Goal: Check status: Check status

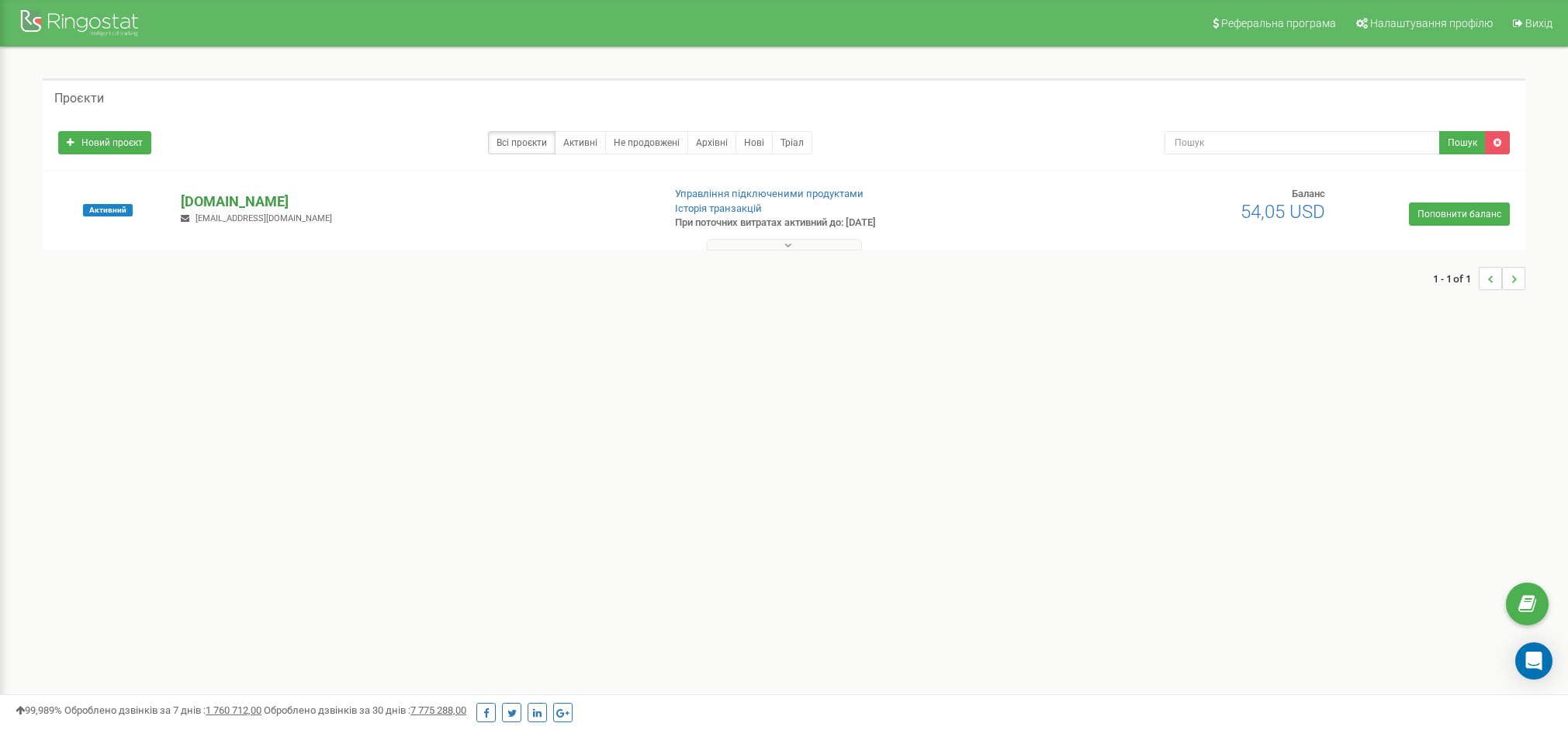
click at [271, 205] on p "[DOMAIN_NAME]" at bounding box center [414, 202] width 469 height 20
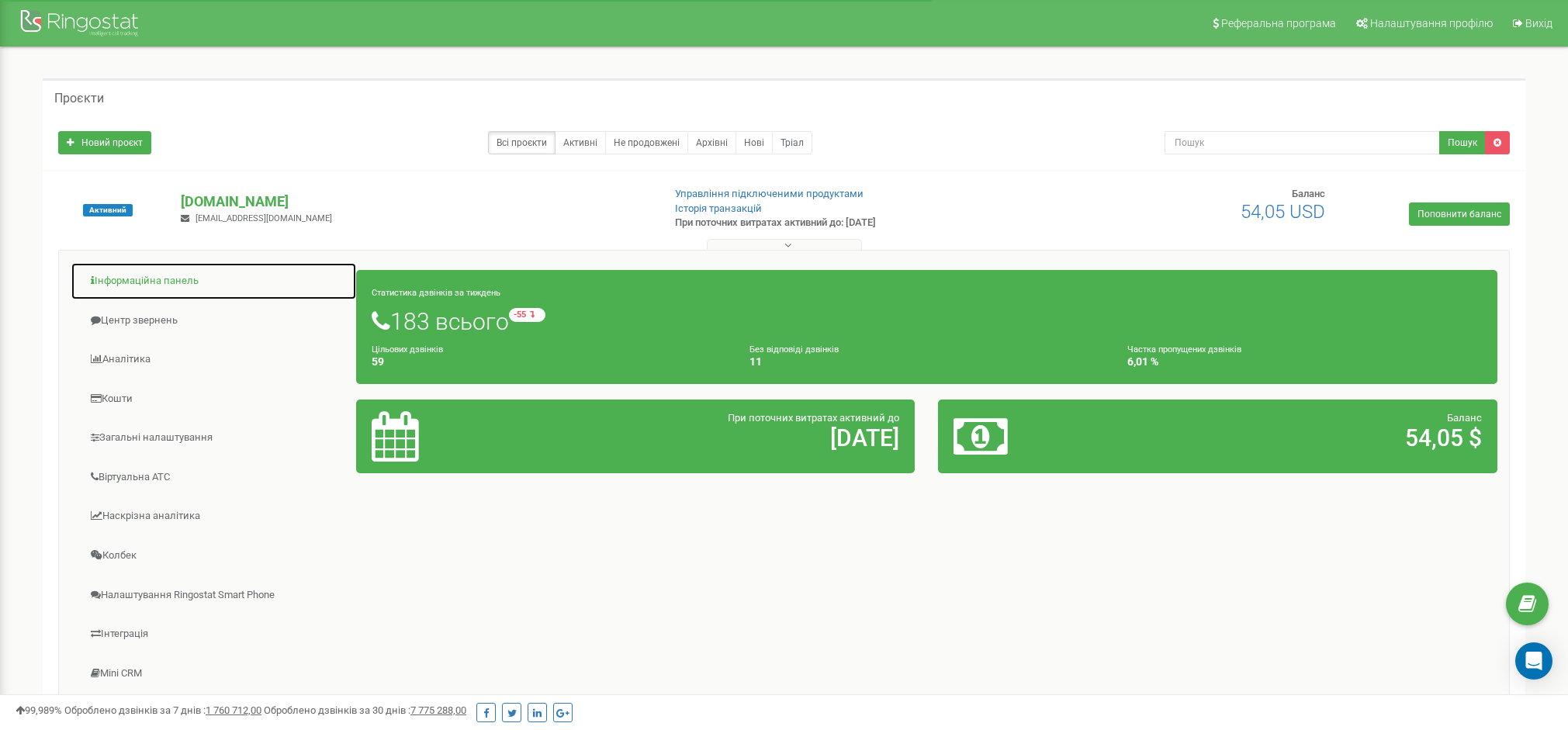
click at [127, 294] on link "Інформаційна панель" at bounding box center [214, 281] width 286 height 38
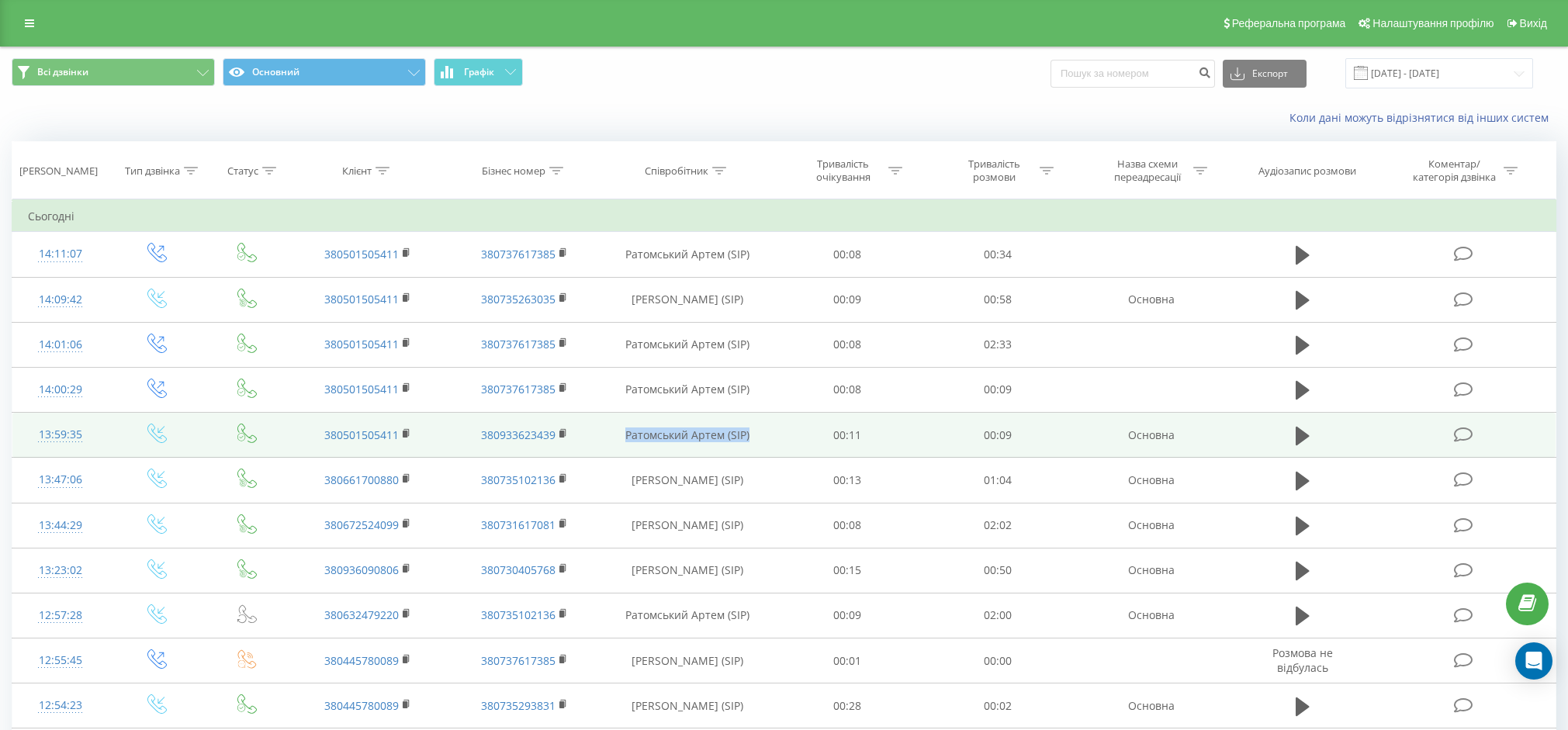
drag, startPoint x: 768, startPoint y: 434, endPoint x: 629, endPoint y: 422, distance: 139.5
click at [628, 422] on td "Ратомський Артем (SIP)" at bounding box center [688, 435] width 169 height 45
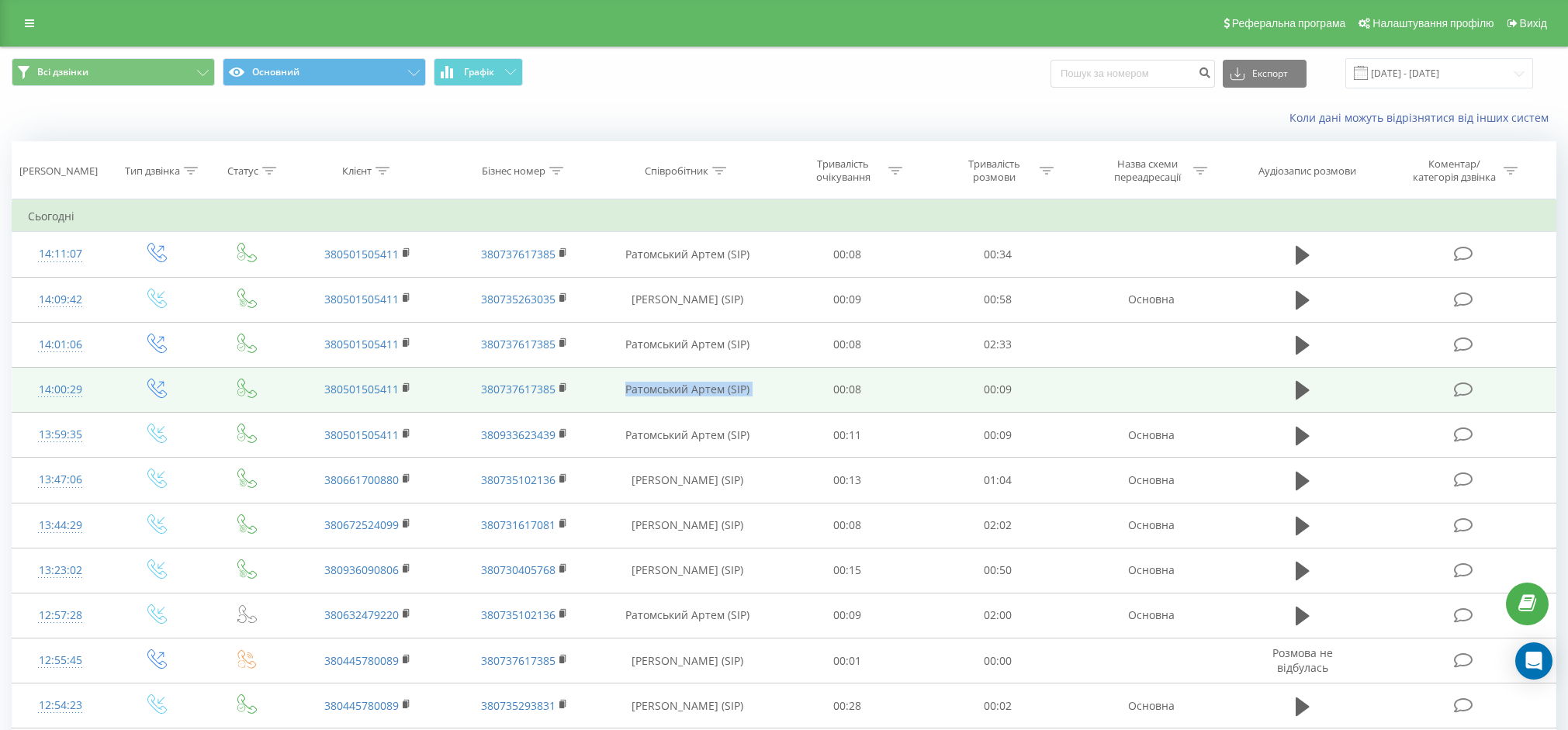
drag, startPoint x: 607, startPoint y: 391, endPoint x: 791, endPoint y: 393, distance: 184.0
click at [790, 393] on tr "14:00:29 380501505411 380737617385 Ратомський Артем (SIP) 00:08 00:09" at bounding box center [784, 389] width 1544 height 45
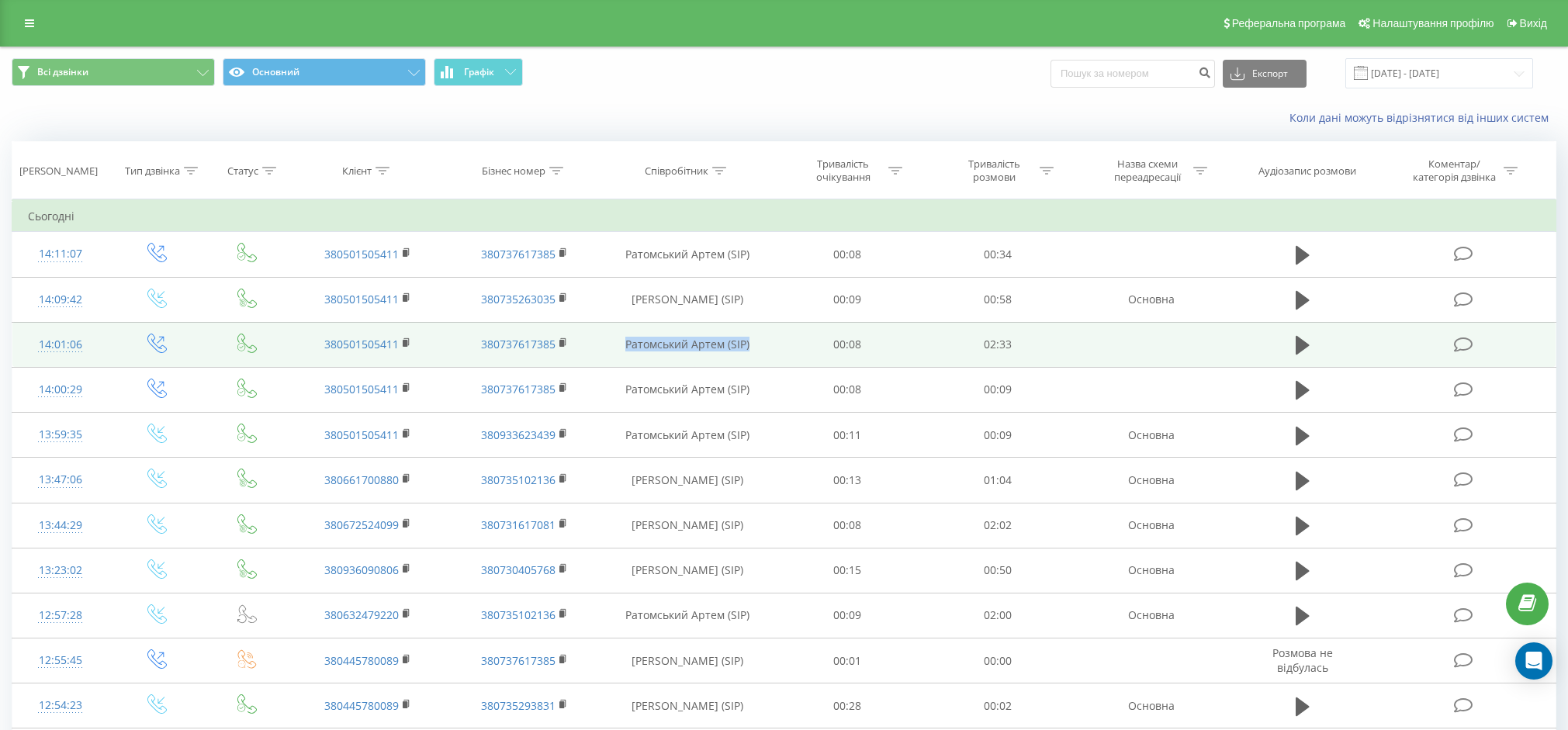
drag, startPoint x: 653, startPoint y: 328, endPoint x: 611, endPoint y: 328, distance: 42.0
click at [611, 328] on td "Ратомський Артем (SIP)" at bounding box center [688, 344] width 169 height 45
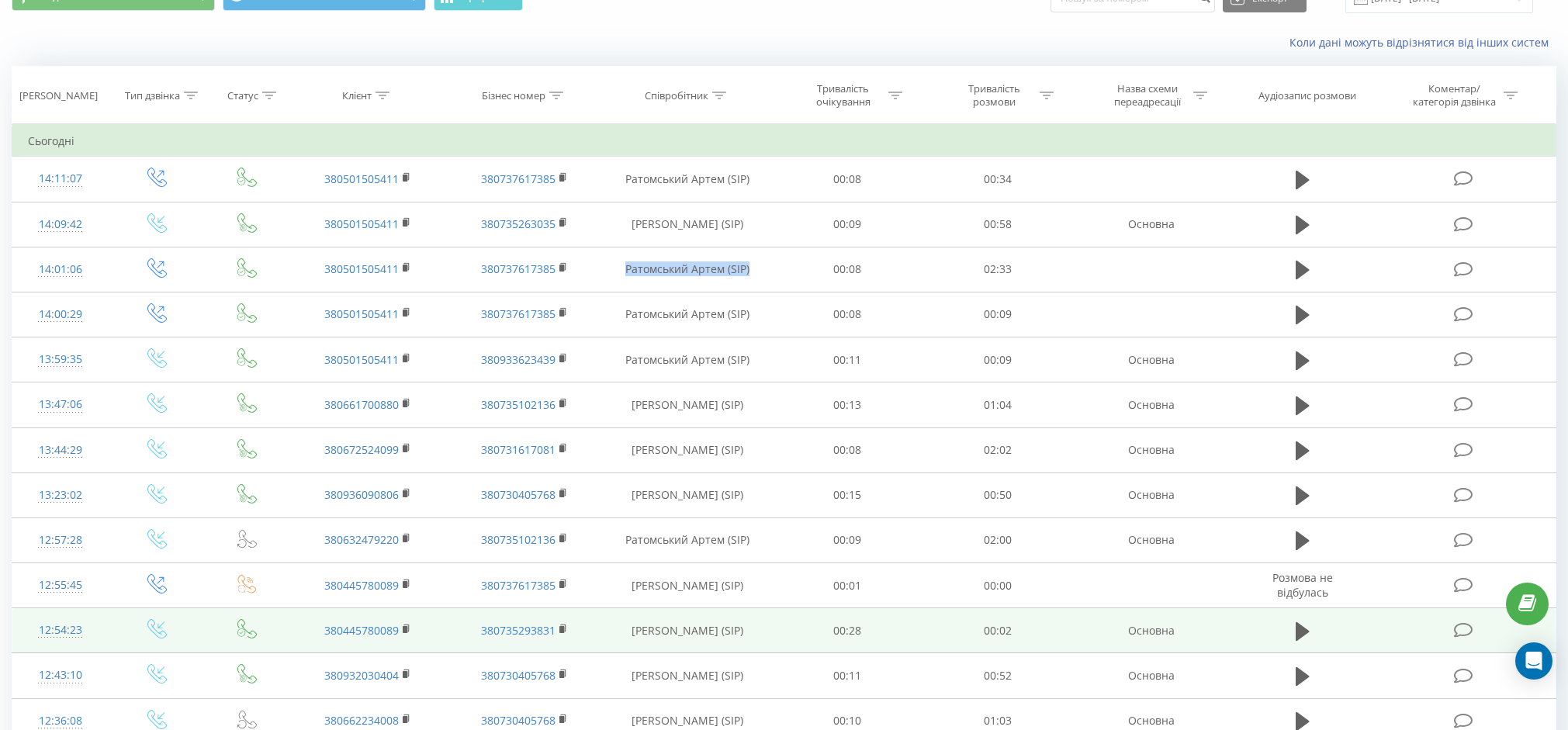
scroll to position [145, 0]
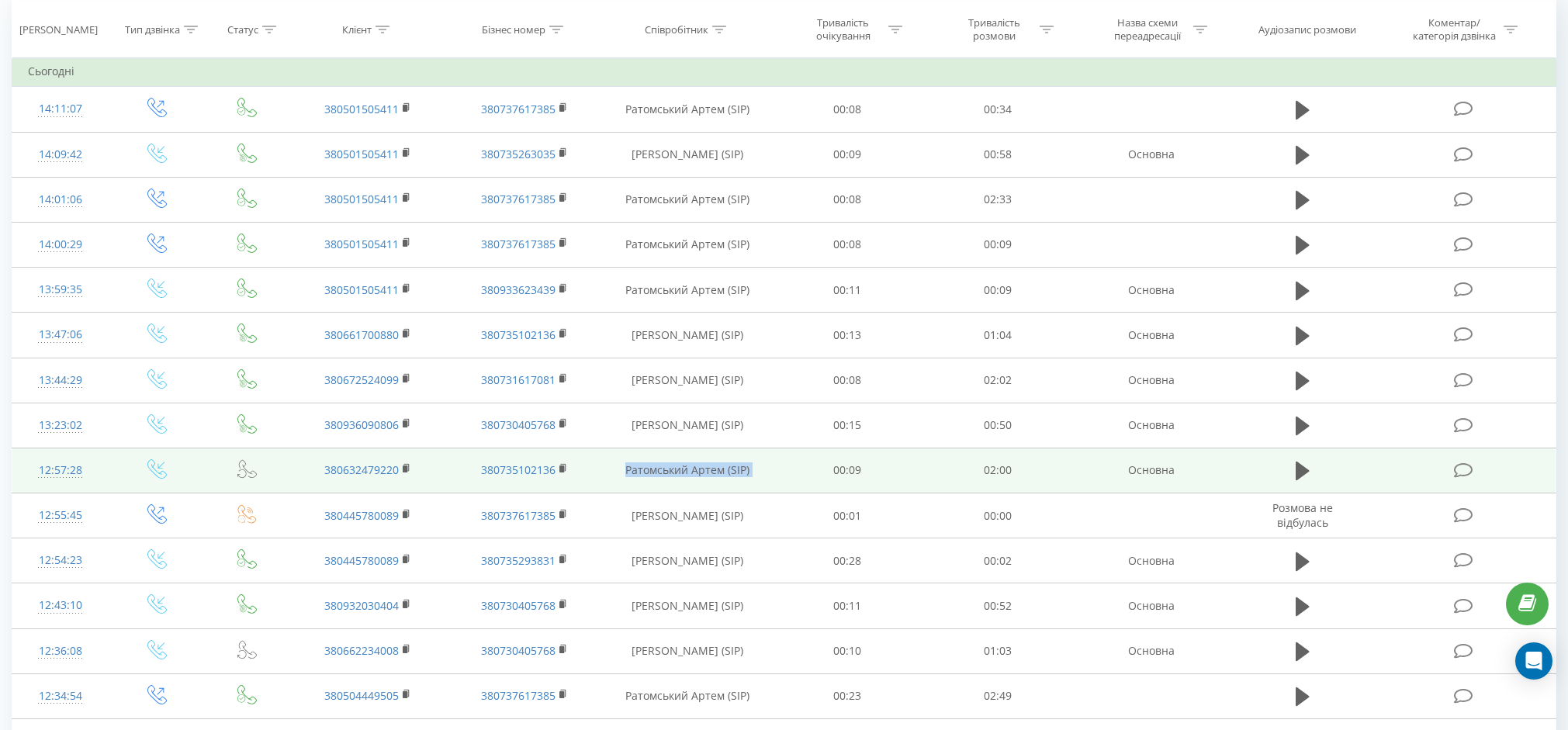
drag, startPoint x: 760, startPoint y: 470, endPoint x: 807, endPoint y: 470, distance: 47.0
click at [807, 470] on tr "12:57:28 380632479220 380735102136 Ратомський Артем (SIP) 00:09 02:00 Основна" at bounding box center [784, 469] width 1544 height 45
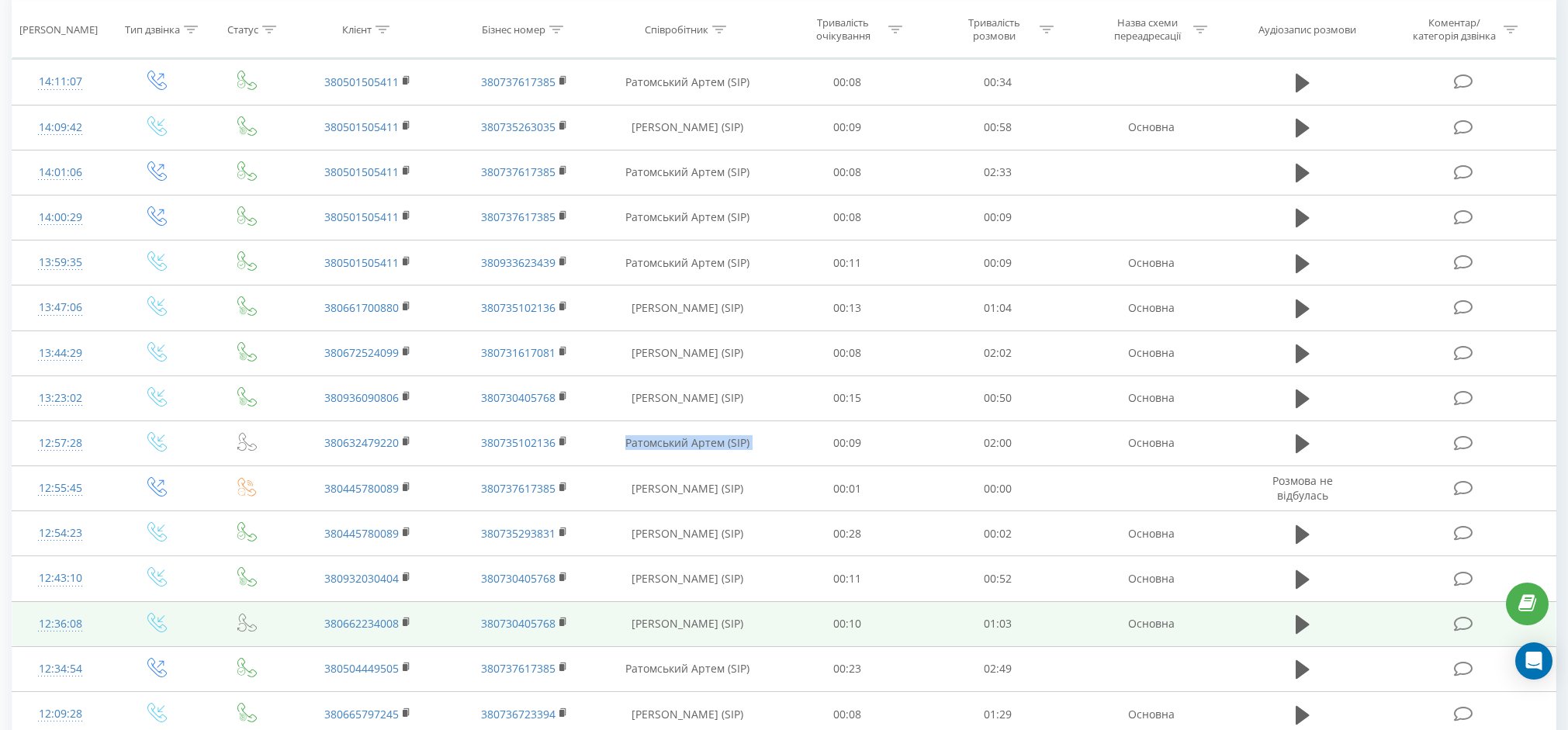
scroll to position [315, 0]
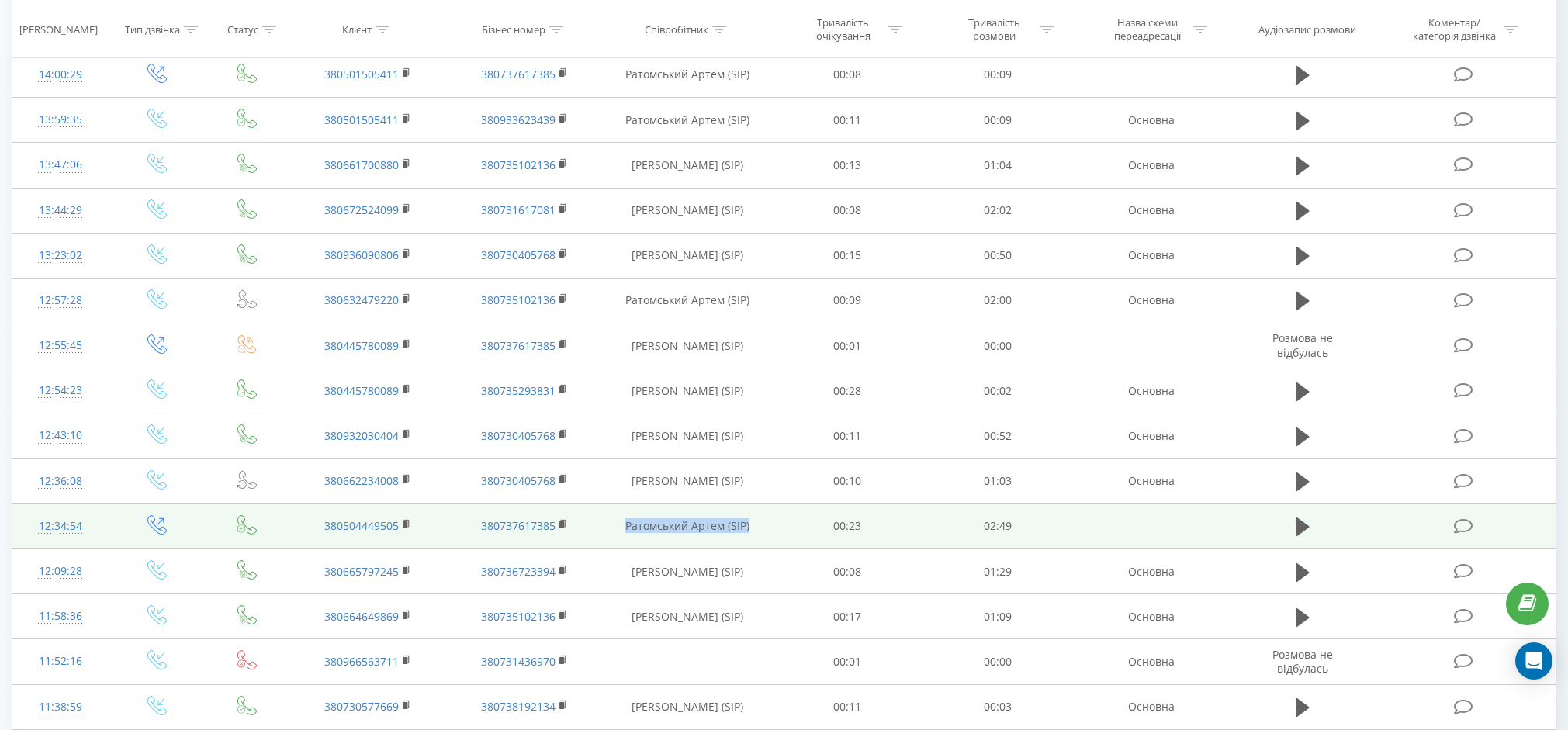
drag, startPoint x: 755, startPoint y: 527, endPoint x: 608, endPoint y: 524, distance: 147.0
click at [608, 524] on td "Ратомський Артем (SIP)" at bounding box center [688, 526] width 169 height 45
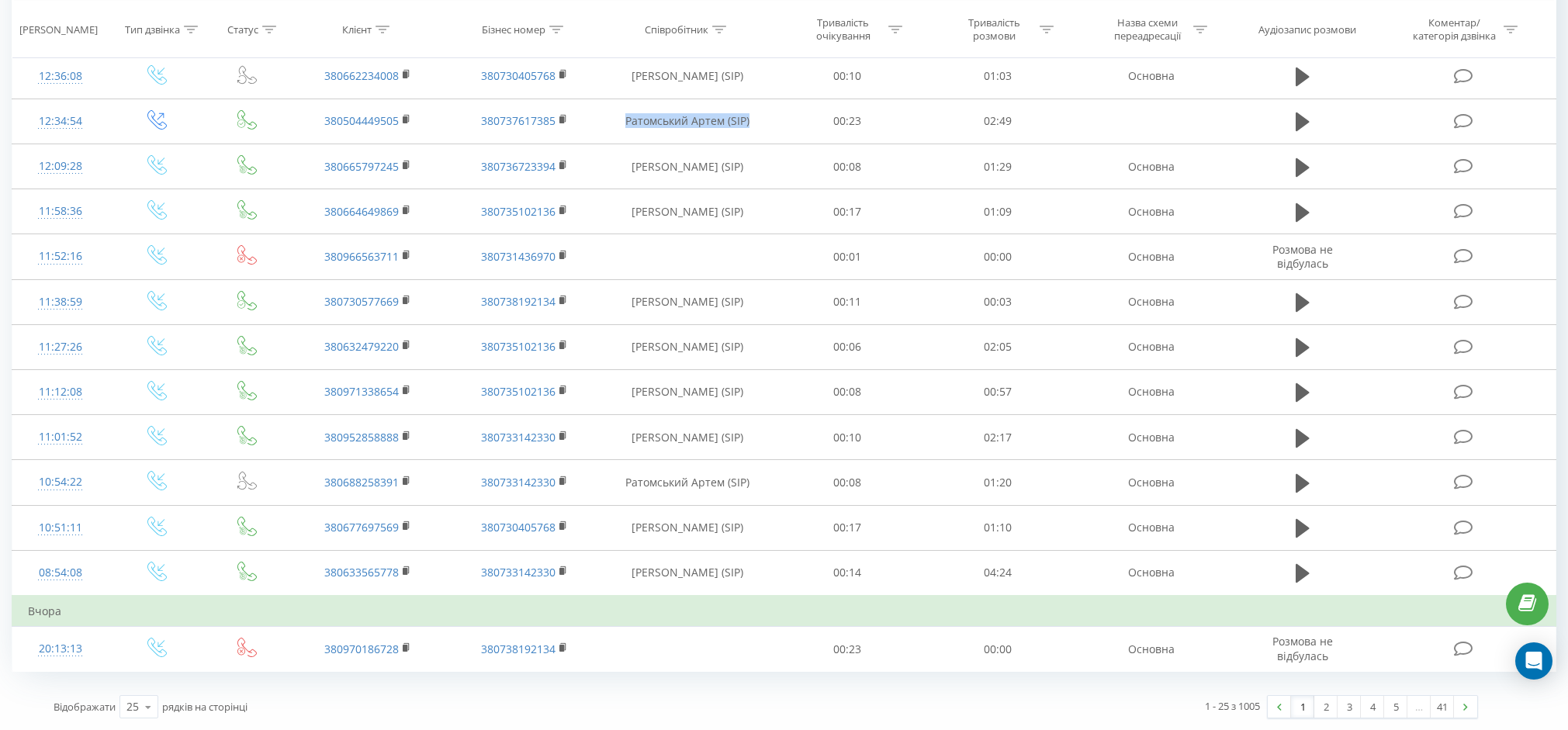
scroll to position [0, 0]
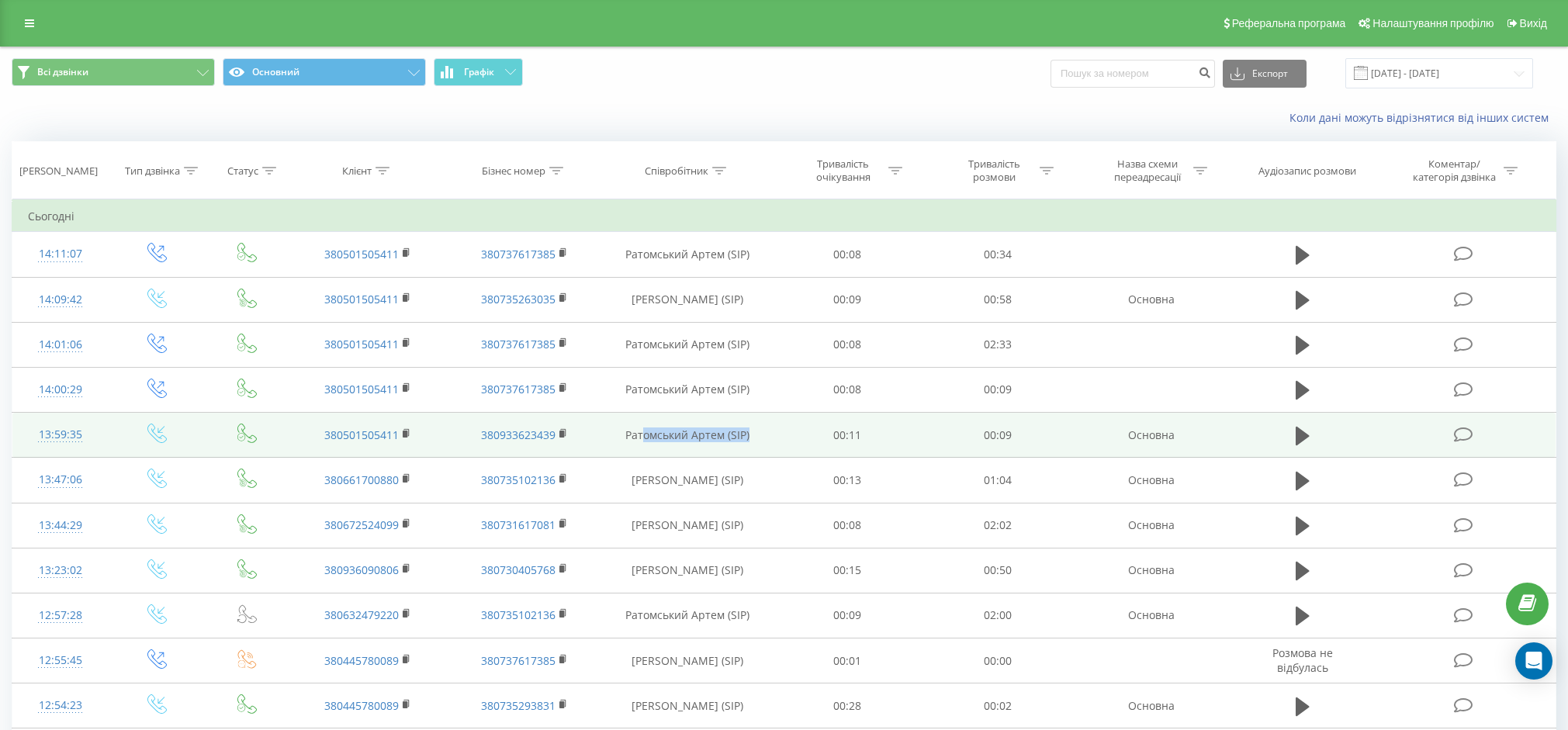
drag, startPoint x: 753, startPoint y: 430, endPoint x: 645, endPoint y: 430, distance: 108.0
click at [645, 430] on td "Ратомський Артем (SIP)" at bounding box center [688, 435] width 169 height 45
